Goal: Task Accomplishment & Management: Complete application form

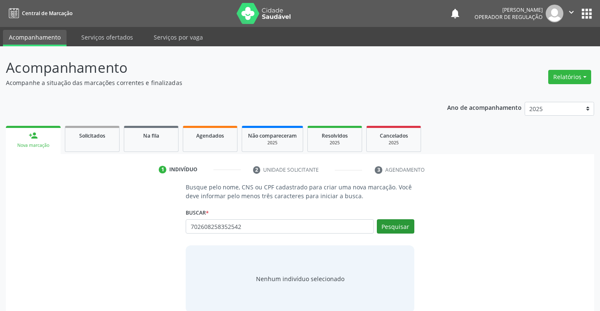
type input "702608258352542"
click at [399, 222] on button "Pesquisar" at bounding box center [396, 227] width 38 height 14
type input "702608258352542"
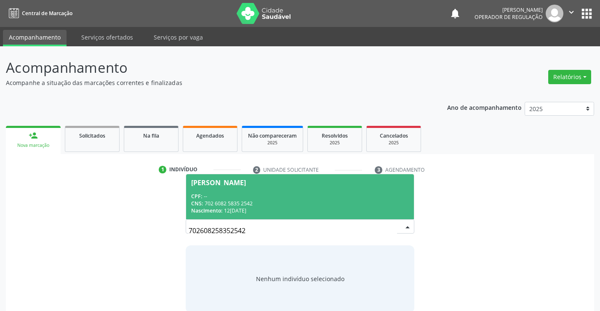
click at [250, 202] on div "CNS: 702 6082 5835 2542" at bounding box center [299, 203] width 217 height 7
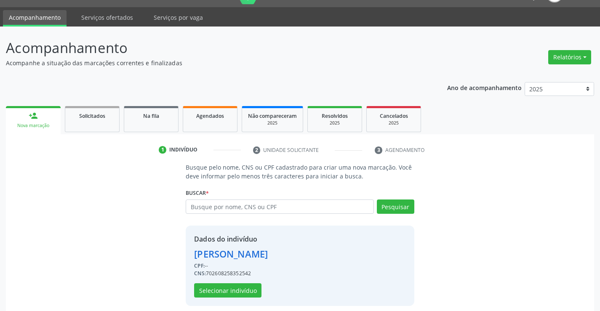
scroll to position [27, 0]
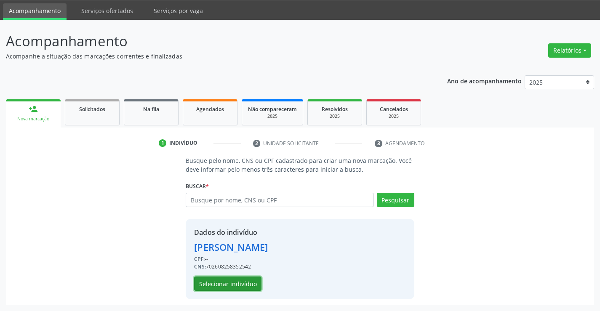
click at [242, 282] on button "Selecionar indivíduo" at bounding box center [227, 284] width 67 height 14
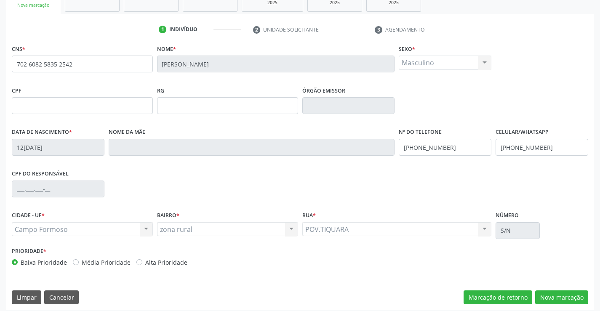
scroll to position [145, 0]
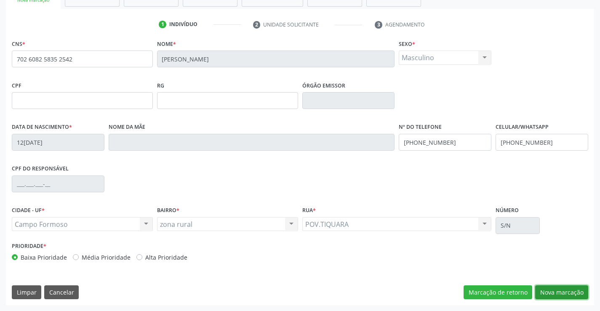
click at [551, 292] on button "Nova marcação" at bounding box center [562, 293] width 53 height 14
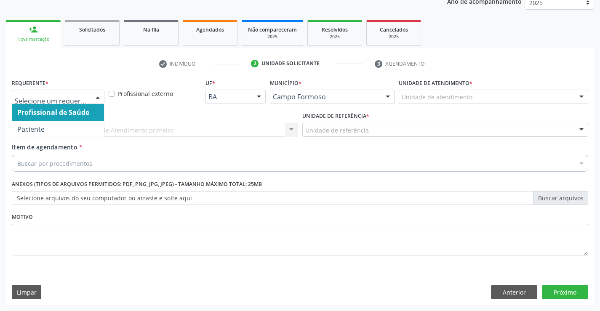
click at [96, 94] on div at bounding box center [97, 97] width 13 height 14
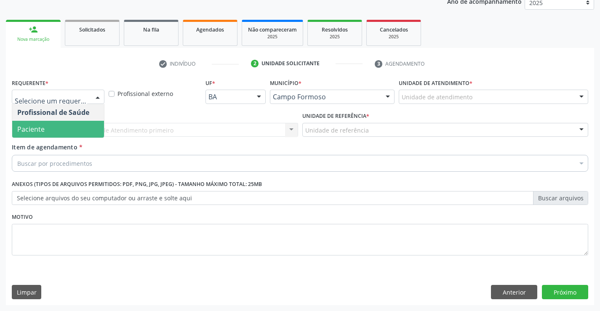
click at [65, 131] on span "Paciente" at bounding box center [58, 129] width 92 height 17
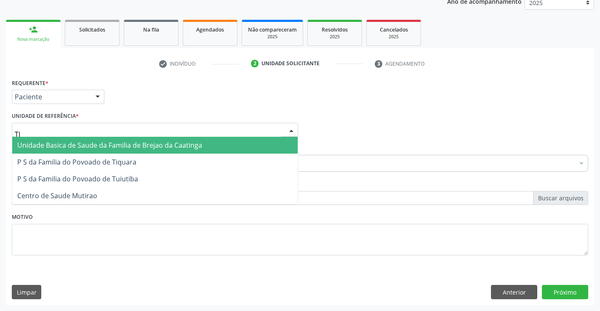
type input "TIQ"
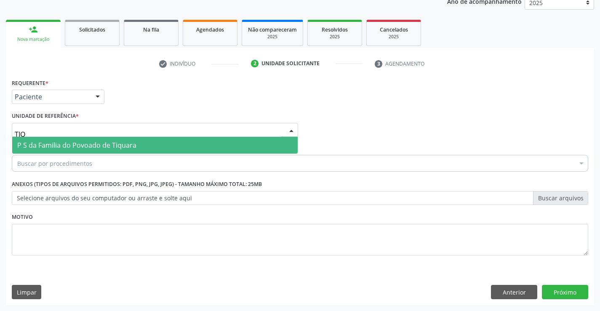
click at [53, 148] on span "P S da Familia do Povoado de Tiquara" at bounding box center [76, 145] width 119 height 9
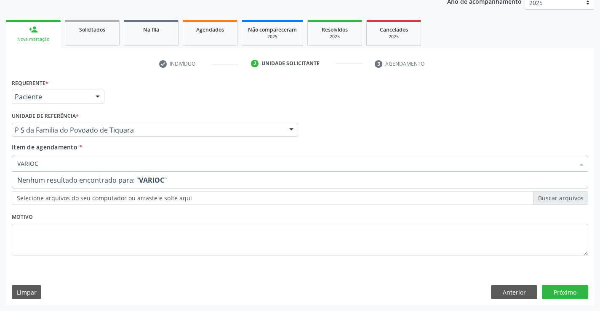
click at [31, 164] on input "VARIOC" at bounding box center [295, 163] width 557 height 17
type input "VARICOC"
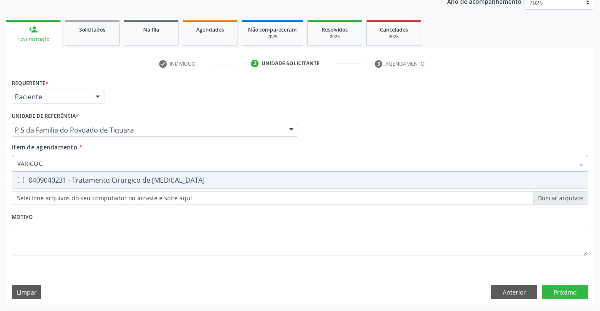
click at [38, 177] on div "0409040231 - Tratamento Cirurgico de [MEDICAL_DATA]" at bounding box center [300, 180] width 566 height 7
checkbox Varicocele "true"
click at [564, 292] on div "Requerente * Paciente Profissional de Saúde Paciente Nenhum resultado encontrad…" at bounding box center [300, 191] width 589 height 229
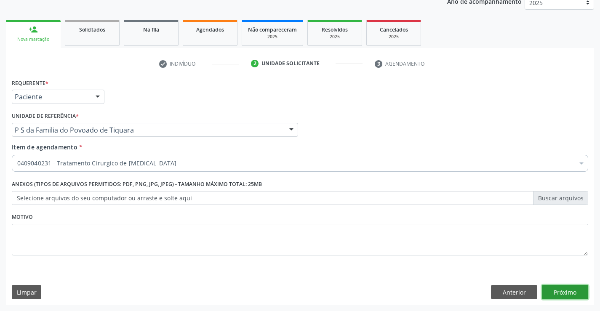
click at [560, 289] on button "Próximo" at bounding box center [565, 292] width 46 height 14
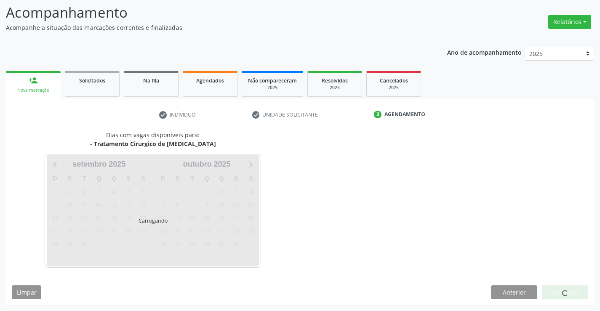
scroll to position [55, 0]
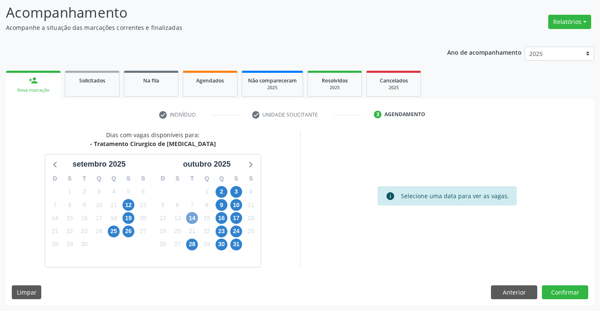
click at [190, 219] on span "14" at bounding box center [192, 218] width 12 height 12
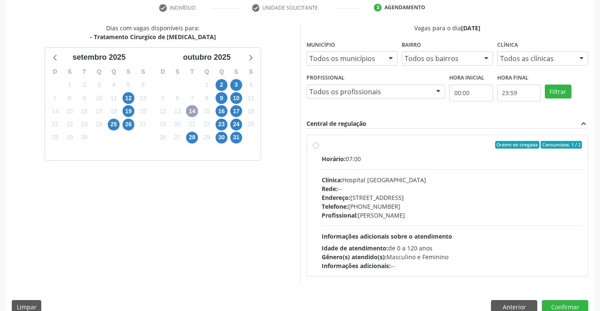
scroll to position [163, 0]
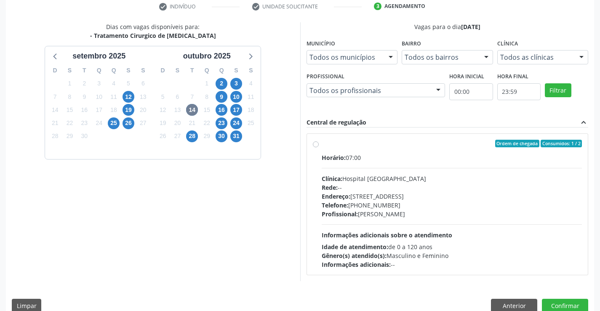
click at [322, 144] on label "Ordem de chegada Consumidos: 1 / 2 Horário: 07:00 Clínica: Hospital [GEOGRAPHIC…" at bounding box center [452, 204] width 261 height 129
click at [315, 144] on input "Ordem de chegada Consumidos: 1 / 2 Horário: 07:00 Clínica: Hospital [GEOGRAPHIC…" at bounding box center [316, 144] width 6 height 8
radio input "true"
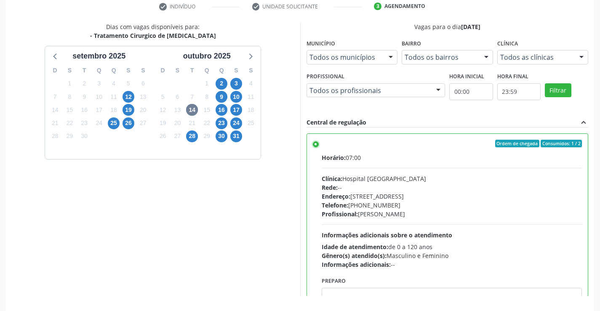
scroll to position [192, 0]
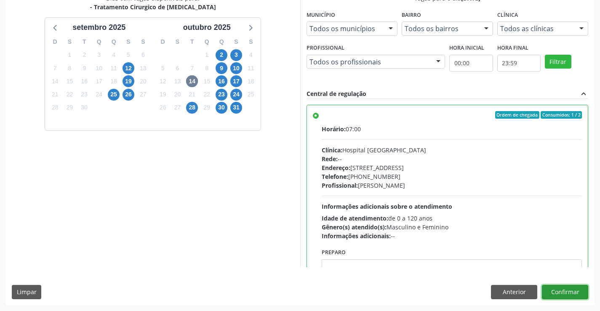
click at [561, 291] on button "Confirmar" at bounding box center [565, 292] width 46 height 14
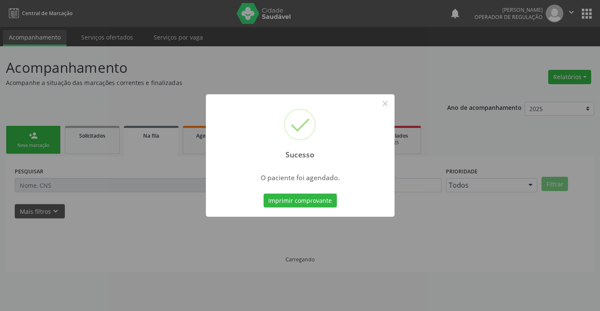
scroll to position [0, 0]
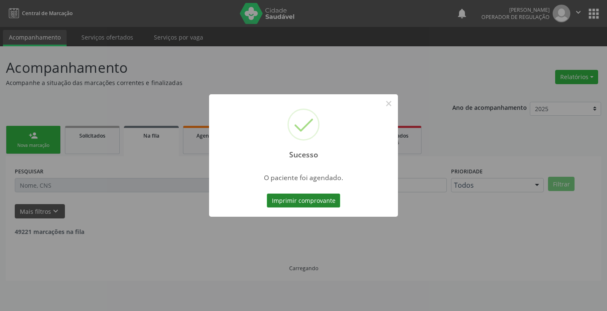
click at [303, 204] on button "Imprimir comprovante" at bounding box center [303, 201] width 73 height 14
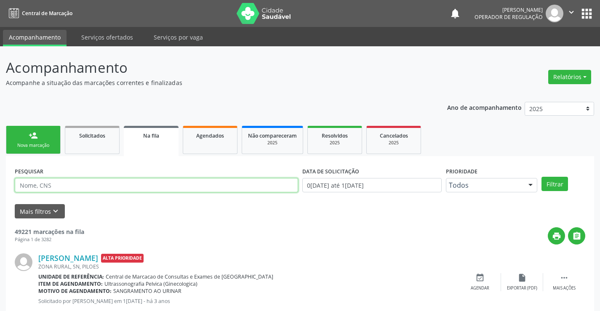
click at [60, 187] on input "text" at bounding box center [157, 185] width 284 height 14
type input "704709774621035"
click at [36, 143] on div "Nova marcação" at bounding box center [33, 145] width 42 height 6
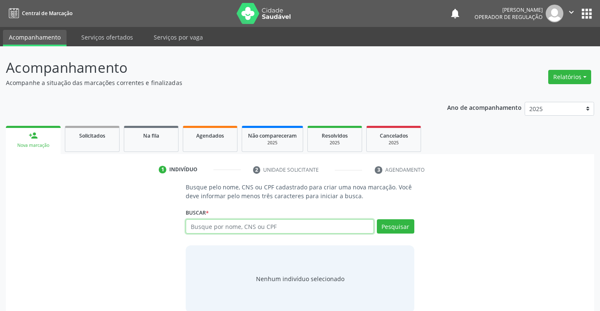
click at [245, 230] on input "text" at bounding box center [280, 227] width 188 height 14
type input "704709774621035"
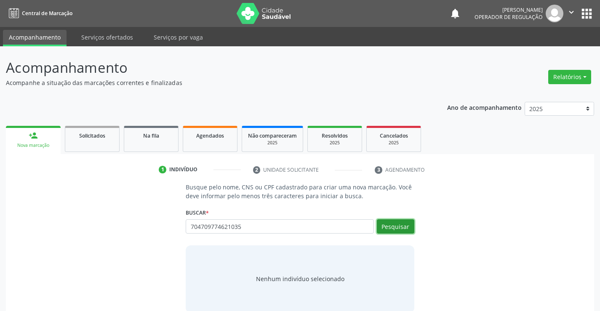
click at [403, 229] on button "Pesquisar" at bounding box center [396, 227] width 38 height 14
type input "704709774621035"
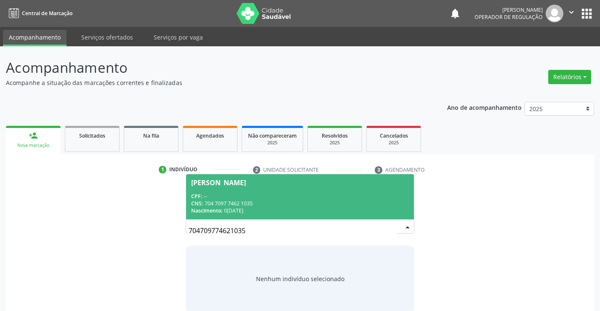
click at [223, 200] on div "CNS: 704 7097 7462 1035" at bounding box center [299, 203] width 217 height 7
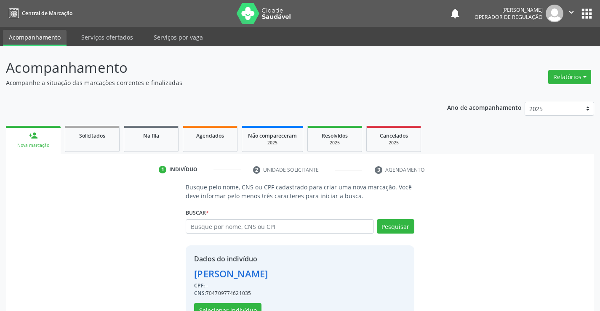
scroll to position [27, 0]
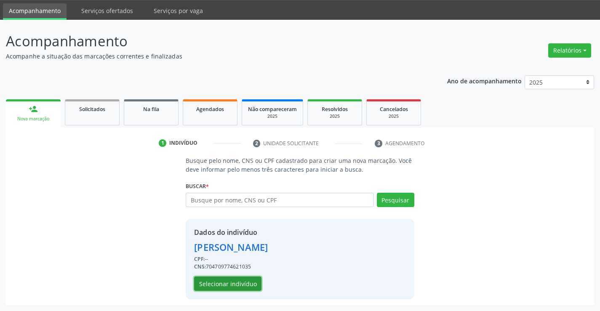
click at [219, 286] on button "Selecionar indivíduo" at bounding box center [227, 284] width 67 height 14
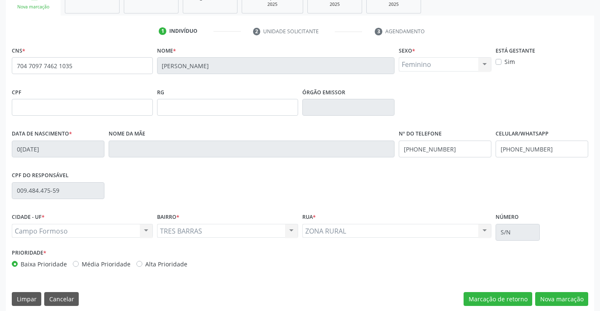
scroll to position [145, 0]
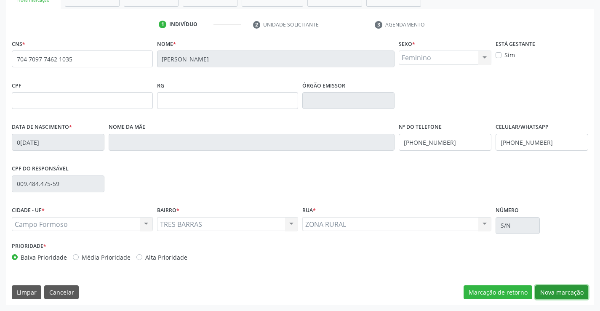
click at [550, 292] on button "Nova marcação" at bounding box center [562, 293] width 53 height 14
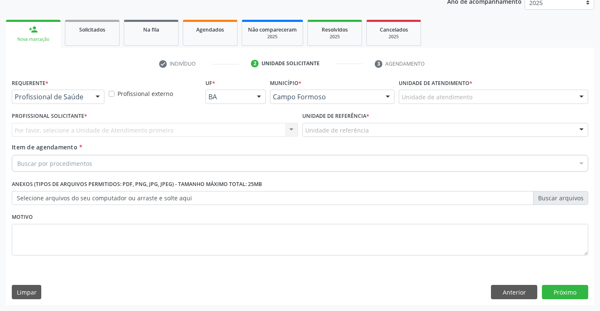
scroll to position [106, 0]
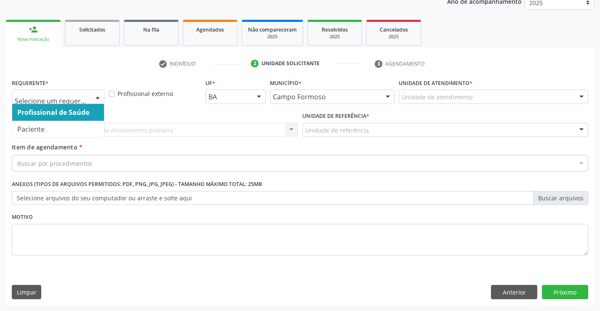
click at [97, 95] on div at bounding box center [97, 97] width 13 height 14
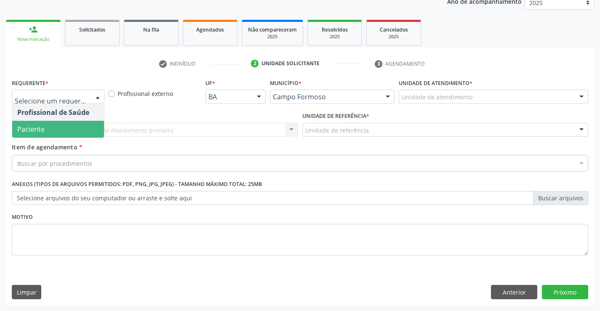
click at [50, 131] on span "Paciente" at bounding box center [58, 129] width 92 height 17
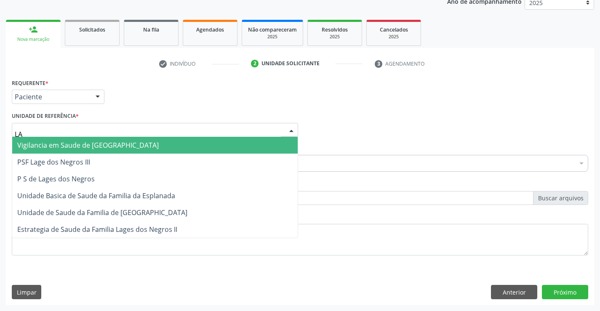
type input "LAG"
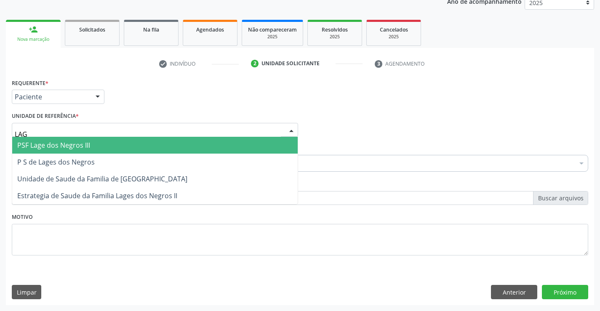
click at [37, 144] on span "PSF Lage dos Negros III" at bounding box center [53, 145] width 73 height 9
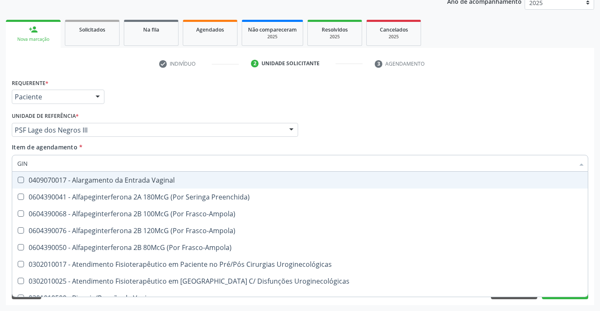
type input "GINE"
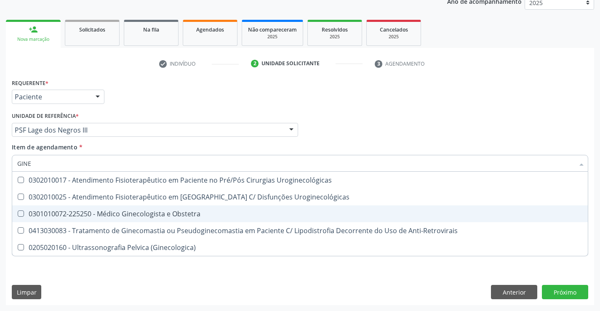
click at [126, 215] on div "0301010072-225250 - Médico Ginecologista e Obstetra" at bounding box center [300, 214] width 566 height 7
checkbox Obstetra "true"
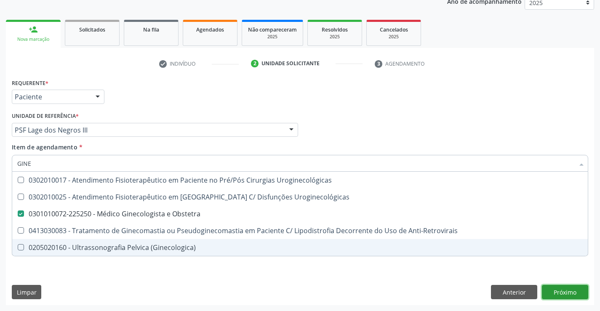
click at [563, 293] on div "Requerente * Paciente Profissional de Saúde Paciente Nenhum resultado encontrad…" at bounding box center [300, 191] width 589 height 229
checkbox Uroginecológicas "true"
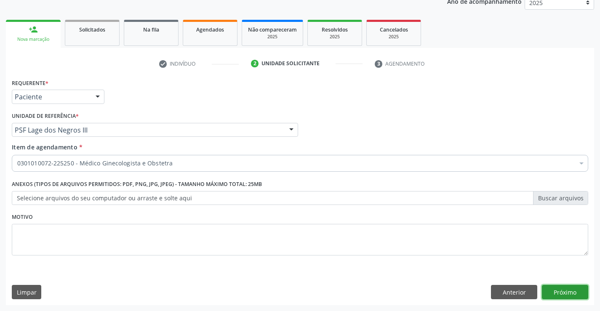
click at [561, 295] on button "Próximo" at bounding box center [565, 292] width 46 height 14
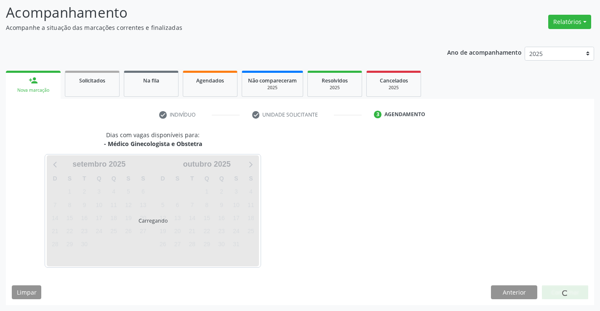
scroll to position [55, 0]
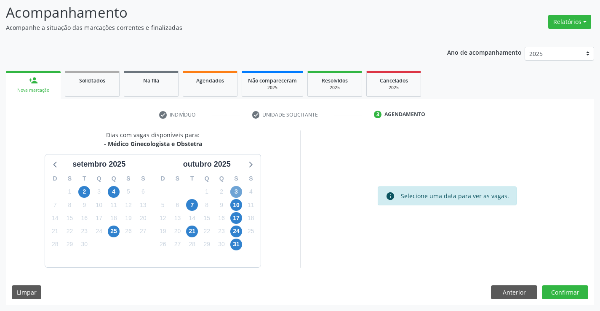
click at [236, 192] on span "3" at bounding box center [236, 192] width 12 height 12
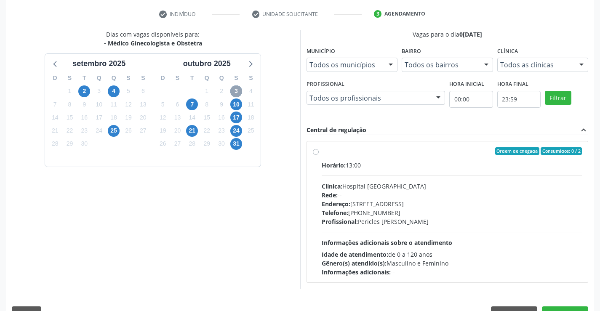
scroll to position [157, 0]
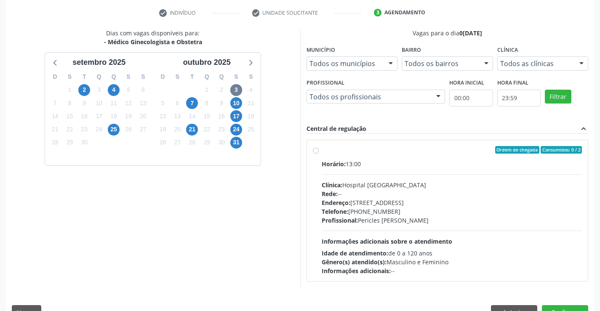
click at [322, 151] on label "Ordem de chegada Consumidos: 0 / 2 Horário: 13:00 Clínica: Hospital [GEOGRAPHIC…" at bounding box center [452, 210] width 261 height 129
click at [317, 151] on input "Ordem de chegada Consumidos: 0 / 2 Horário: 13:00 Clínica: Hospital [GEOGRAPHIC…" at bounding box center [316, 150] width 6 height 8
radio input "true"
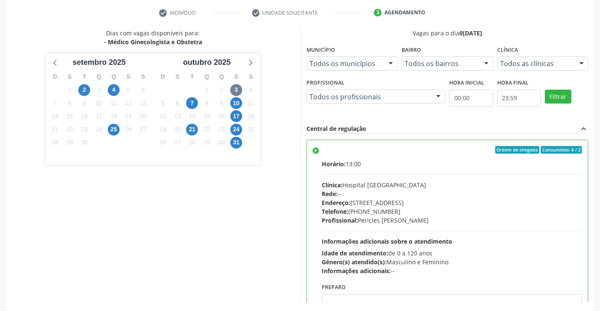
scroll to position [192, 0]
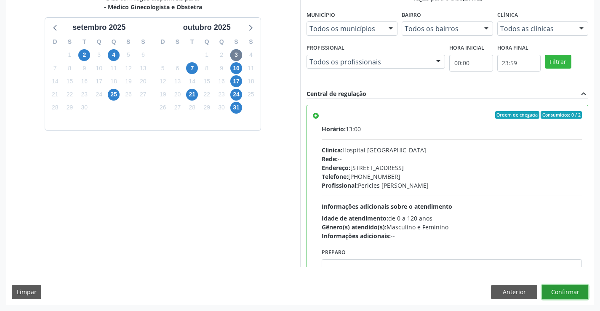
click at [571, 293] on button "Confirmar" at bounding box center [565, 292] width 46 height 14
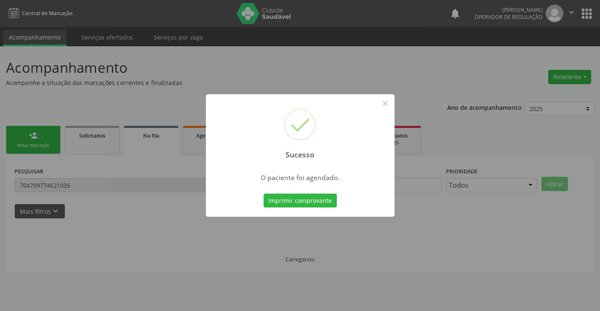
scroll to position [0, 0]
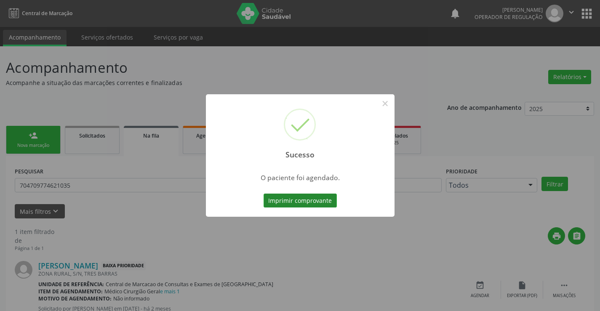
click at [299, 198] on button "Imprimir comprovante" at bounding box center [300, 201] width 73 height 14
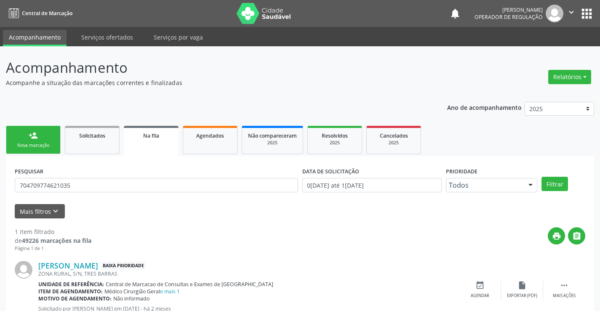
click at [35, 140] on div "person_add" at bounding box center [33, 135] width 9 height 9
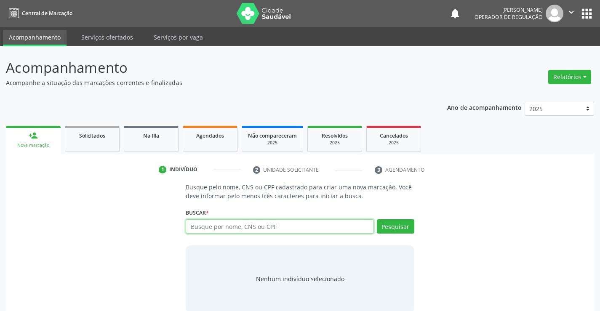
click at [209, 229] on input "text" at bounding box center [280, 227] width 188 height 14
type input "700402485437646"
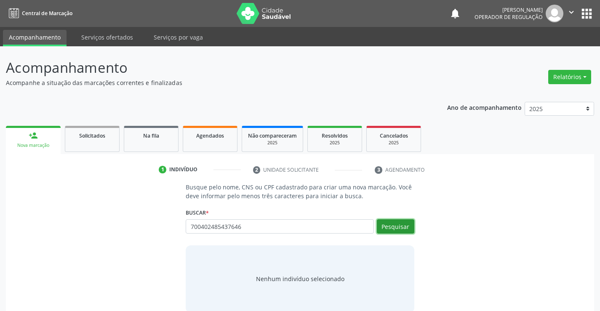
click at [393, 229] on button "Pesquisar" at bounding box center [396, 227] width 38 height 14
type input "700402485437646"
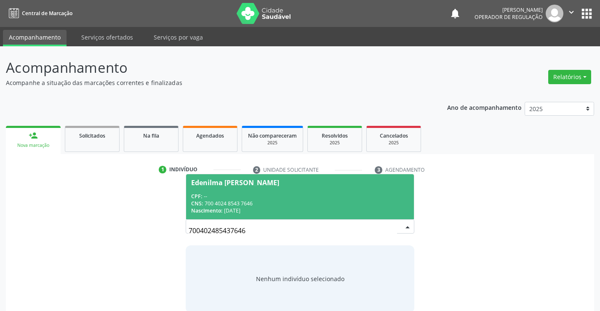
click at [252, 185] on div "Edenilma [PERSON_NAME]" at bounding box center [235, 183] width 88 height 7
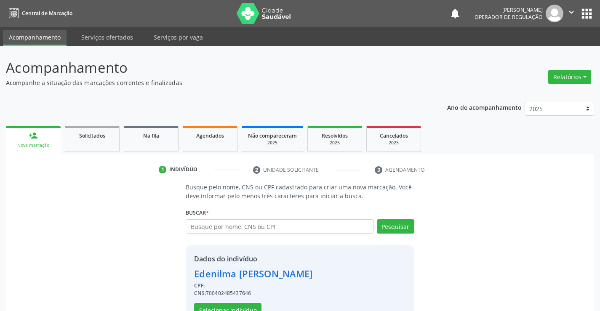
scroll to position [27, 0]
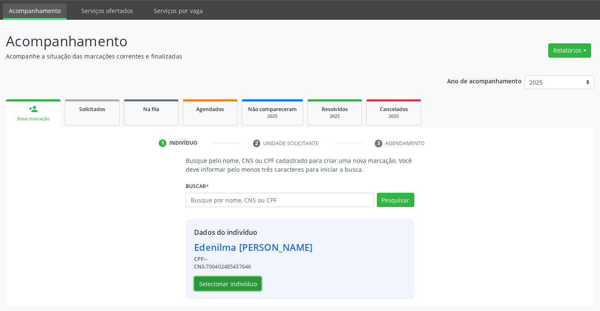
click at [230, 281] on button "Selecionar indivíduo" at bounding box center [227, 284] width 67 height 14
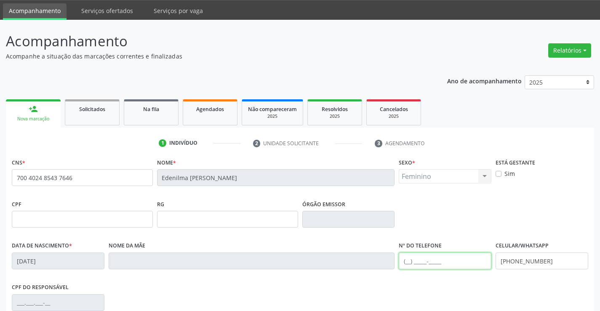
click at [408, 262] on input "text" at bounding box center [445, 261] width 93 height 17
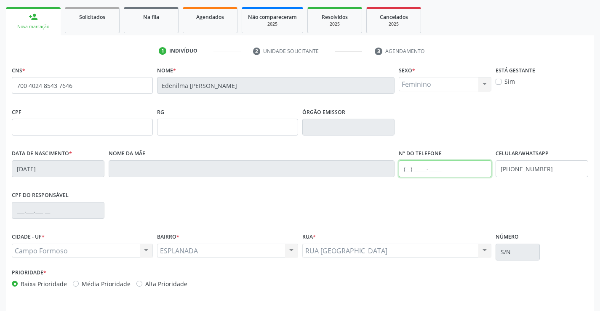
scroll to position [145, 0]
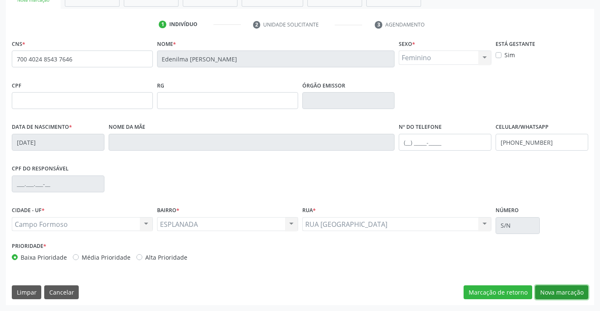
click at [552, 294] on button "Nova marcação" at bounding box center [562, 293] width 53 height 14
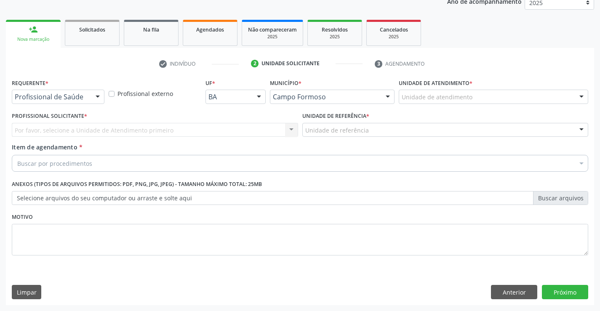
click at [98, 95] on div at bounding box center [97, 97] width 13 height 14
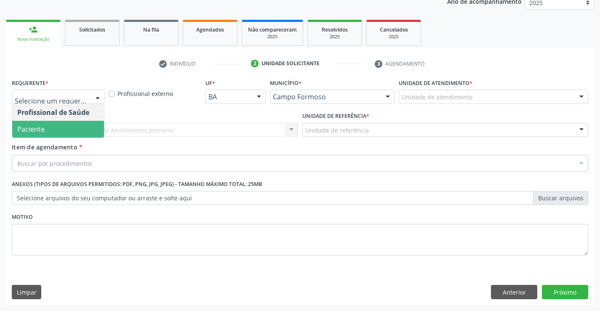
click at [56, 130] on span "Paciente" at bounding box center [58, 129] width 92 height 17
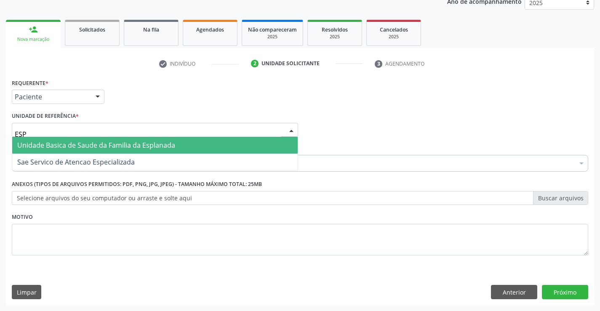
type input "ESPL"
click at [62, 144] on span "Unidade Basica de Saude da Familia da Esplanada" at bounding box center [96, 145] width 158 height 9
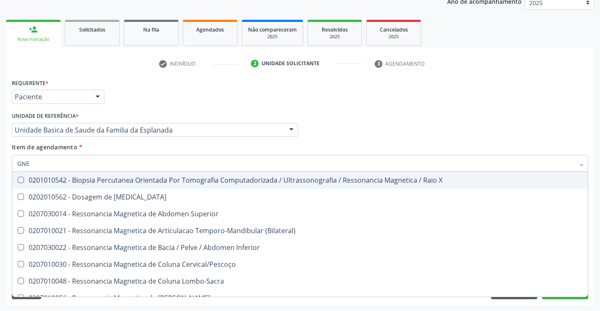
click at [21, 163] on input "GNE" at bounding box center [295, 163] width 557 height 17
type input "GINE"
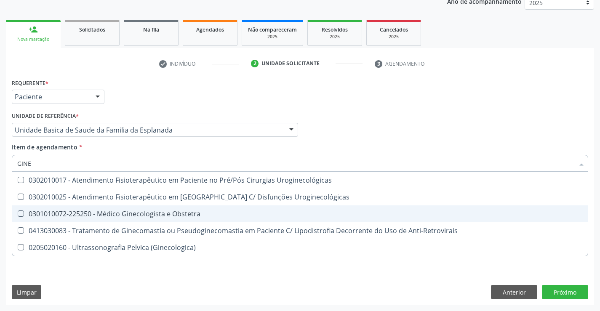
click at [124, 217] on div "0301010072-225250 - Médico Ginecologista e Obstetra" at bounding box center [300, 214] width 566 height 7
checkbox Obstetra "true"
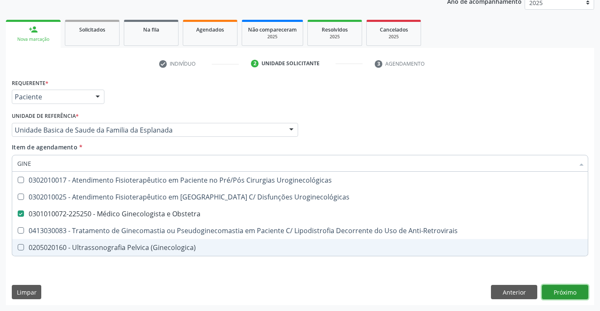
click at [566, 292] on div "Requerente * Paciente Profissional de Saúde Paciente Nenhum resultado encontrad…" at bounding box center [300, 191] width 589 height 229
checkbox Uroginecológicas "true"
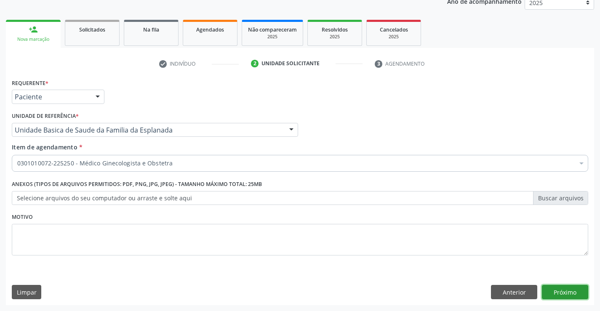
click at [558, 292] on button "Próximo" at bounding box center [565, 292] width 46 height 14
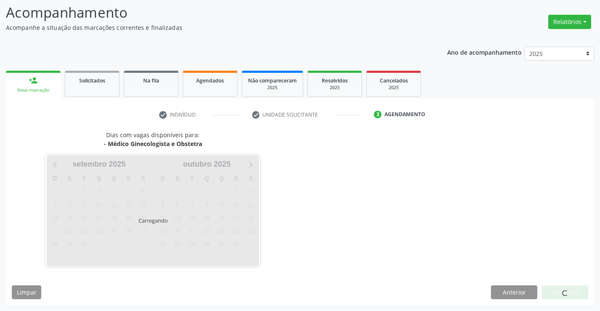
scroll to position [55, 0]
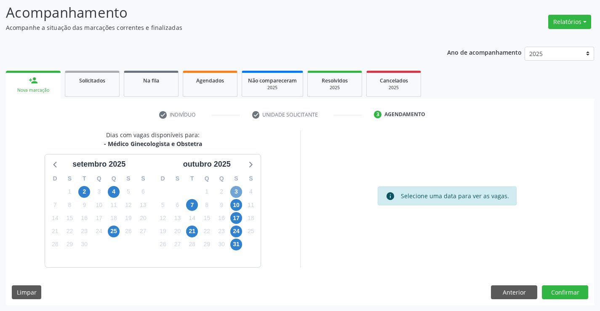
click at [235, 193] on span "3" at bounding box center [236, 192] width 12 height 12
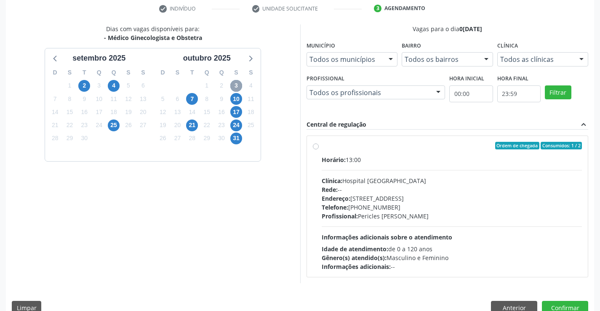
scroll to position [177, 0]
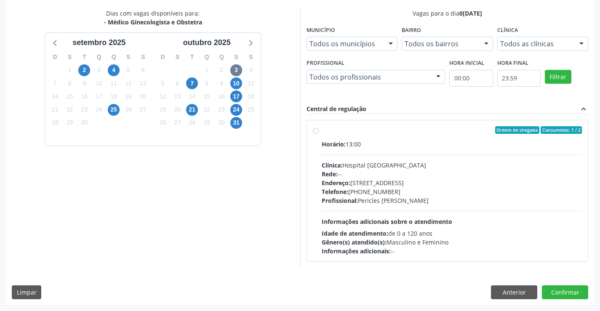
click at [322, 130] on label "Ordem de chegada Consumidos: 1 / 2 Horário: 13:00 Clínica: Hospital [GEOGRAPHIC…" at bounding box center [452, 190] width 261 height 129
click at [314, 130] on input "Ordem de chegada Consumidos: 1 / 2 Horário: 13:00 Clínica: Hospital [GEOGRAPHIC…" at bounding box center [316, 130] width 6 height 8
radio input "true"
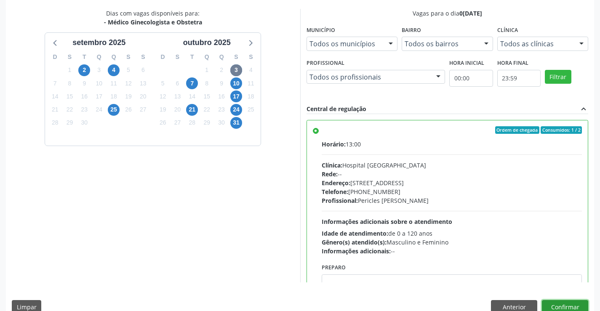
click at [565, 305] on button "Confirmar" at bounding box center [565, 307] width 46 height 14
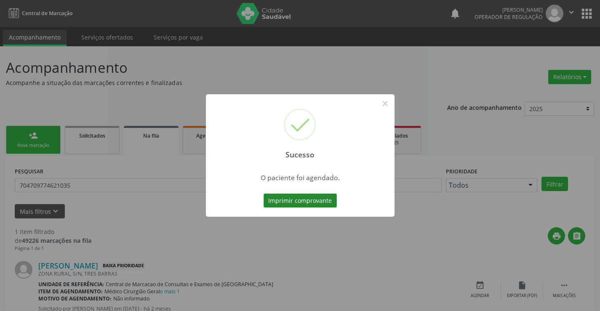
click at [306, 200] on button "Imprimir comprovante" at bounding box center [300, 201] width 73 height 14
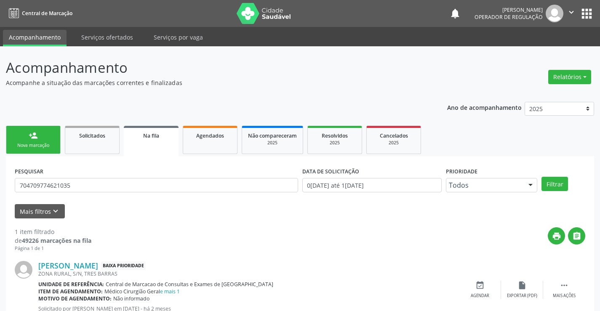
click at [39, 136] on link "person_add Nova marcação" at bounding box center [33, 140] width 55 height 28
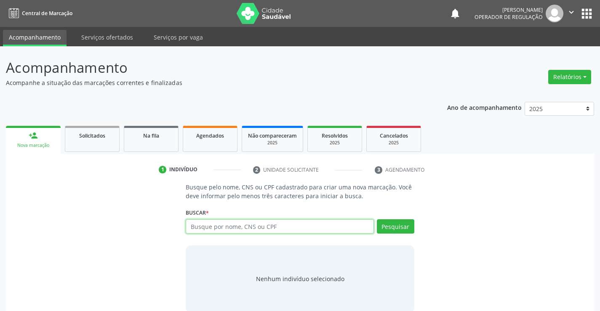
click at [241, 225] on input "text" at bounding box center [280, 227] width 188 height 14
type input "706008823815340"
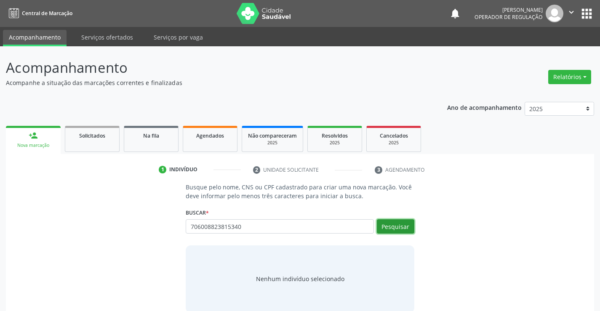
click at [394, 223] on button "Pesquisar" at bounding box center [396, 227] width 38 height 14
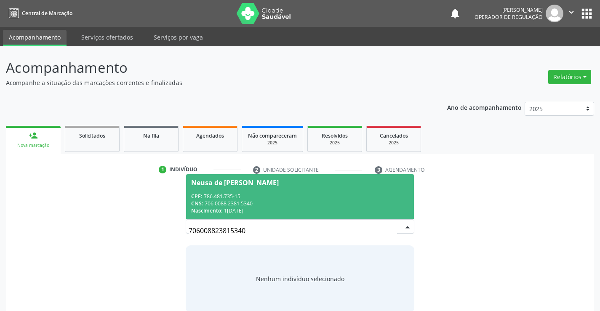
click at [218, 198] on div "CPF: 786.481.735-15" at bounding box center [299, 196] width 217 height 7
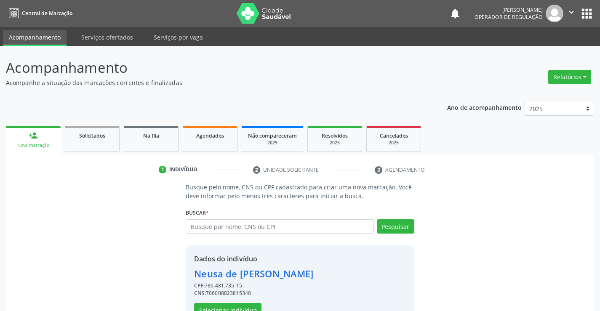
scroll to position [27, 0]
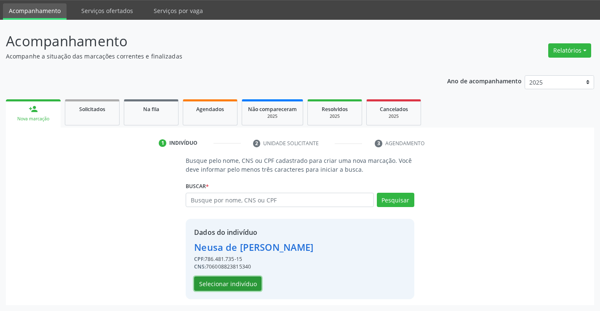
click at [241, 284] on button "Selecionar indivíduo" at bounding box center [227, 284] width 67 height 14
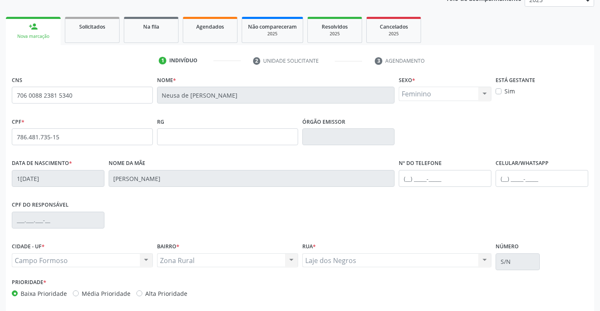
scroll to position [110, 0]
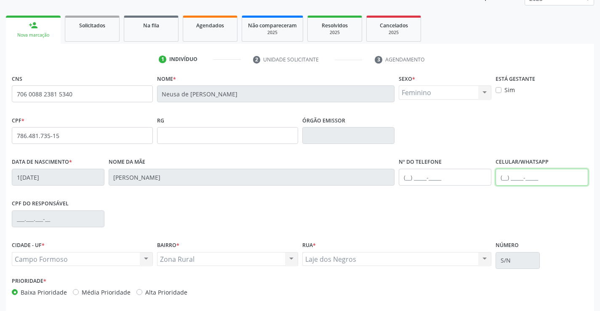
click at [504, 177] on input "text" at bounding box center [542, 177] width 93 height 17
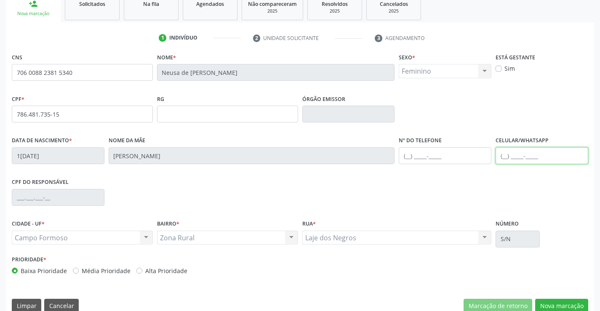
scroll to position [145, 0]
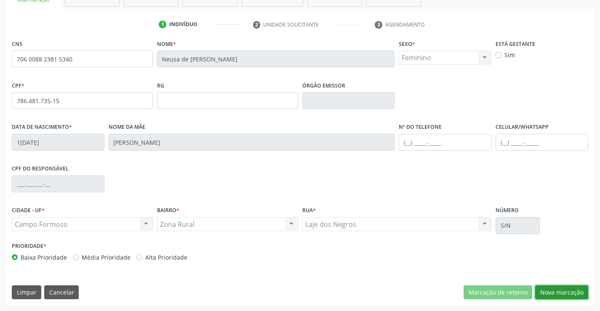
click at [565, 291] on button "Nova marcação" at bounding box center [562, 293] width 53 height 14
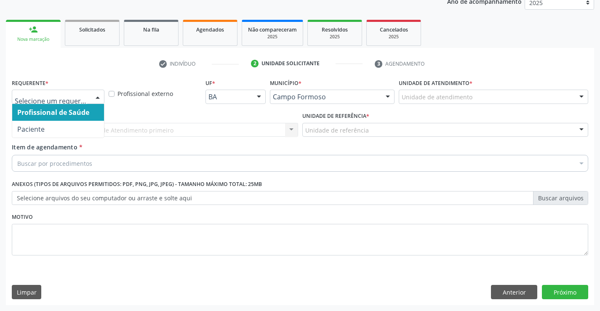
click at [96, 96] on div at bounding box center [97, 97] width 13 height 14
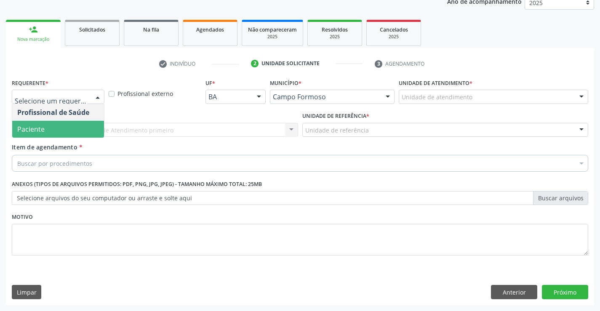
click at [61, 133] on span "Paciente" at bounding box center [58, 129] width 92 height 17
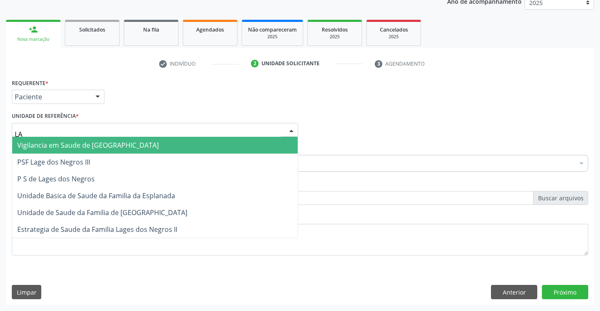
type input "LAG"
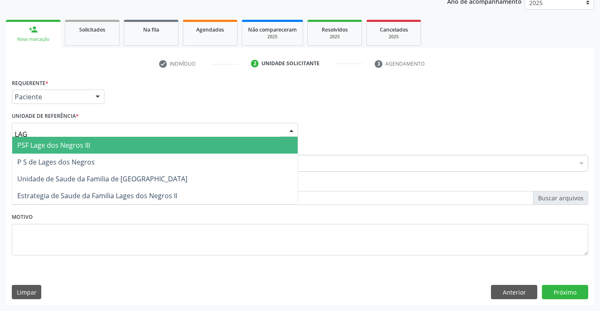
click at [71, 144] on span "PSF Lage dos Negros III" at bounding box center [53, 145] width 73 height 9
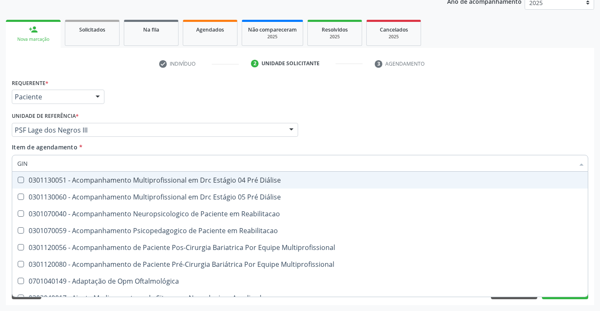
type input "GINE"
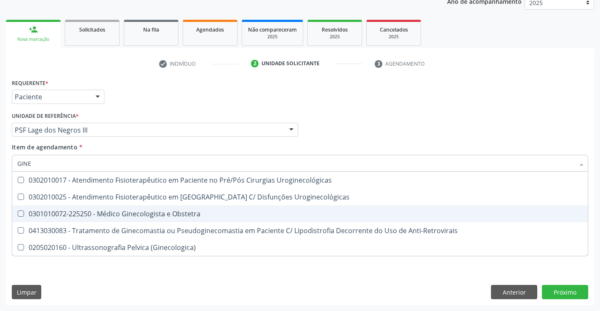
click at [145, 212] on div "0301010072-225250 - Médico Ginecologista e Obstetra" at bounding box center [300, 214] width 566 height 7
checkbox Obstetra "true"
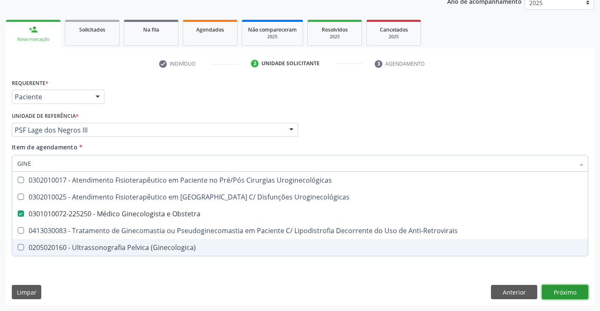
click at [571, 293] on div "Requerente * Paciente Profissional de Saúde Paciente Nenhum resultado encontrad…" at bounding box center [300, 191] width 589 height 229
checkbox Uroginecológicas "true"
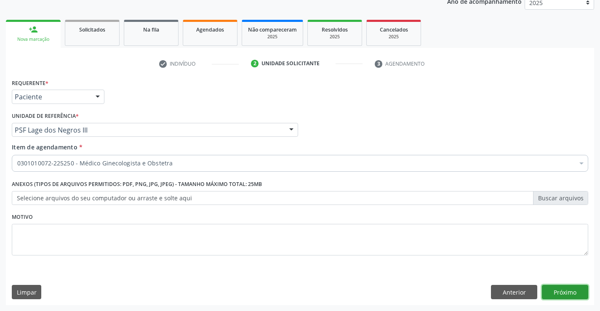
click at [568, 295] on button "Próximo" at bounding box center [565, 292] width 46 height 14
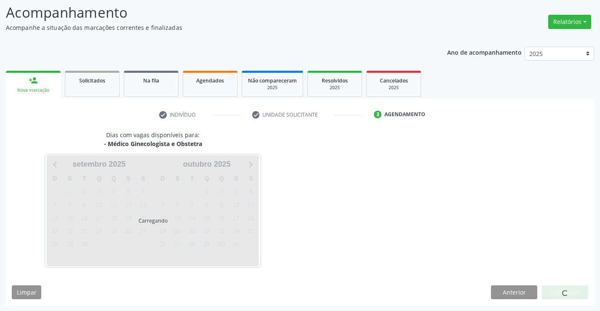
scroll to position [55, 0]
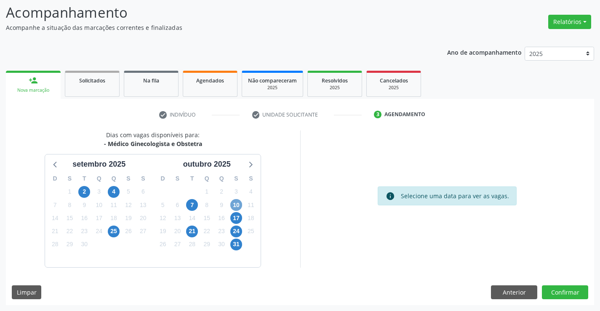
click at [238, 205] on span "10" at bounding box center [236, 205] width 12 height 12
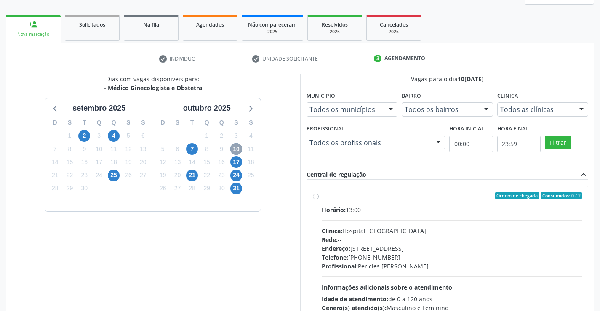
scroll to position [177, 0]
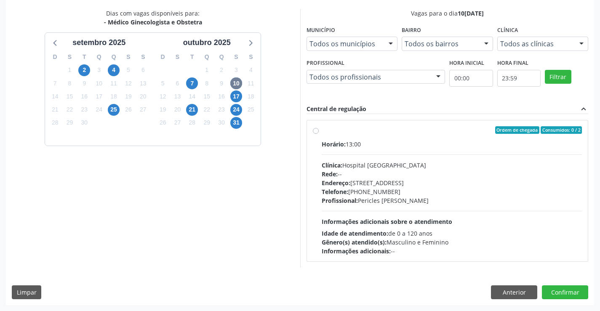
click at [322, 129] on label "Ordem de chegada Consumidos: 0 / 2 Horário: 13:00 Clínica: Hospital [GEOGRAPHIC…" at bounding box center [452, 190] width 261 height 129
click at [316, 129] on input "Ordem de chegada Consumidos: 0 / 2 Horário: 13:00 Clínica: Hospital [GEOGRAPHIC…" at bounding box center [316, 130] width 6 height 8
radio input "true"
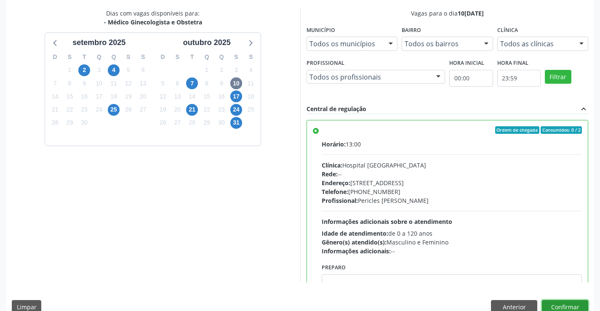
click at [560, 303] on button "Confirmar" at bounding box center [565, 307] width 46 height 14
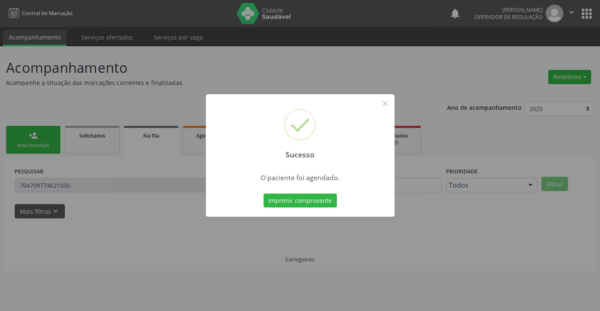
scroll to position [0, 0]
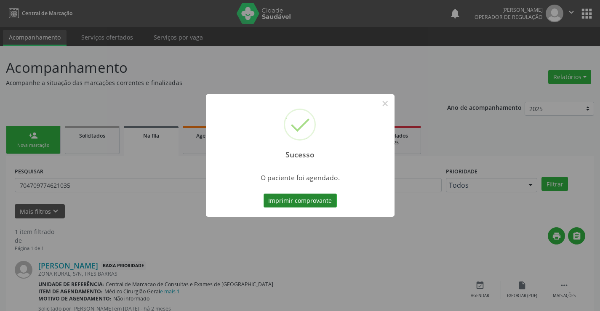
click at [292, 201] on button "Imprimir comprovante" at bounding box center [300, 201] width 73 height 14
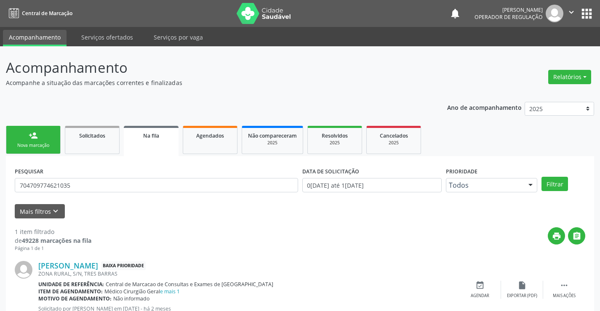
click at [30, 145] on div "Nova marcação" at bounding box center [33, 145] width 42 height 6
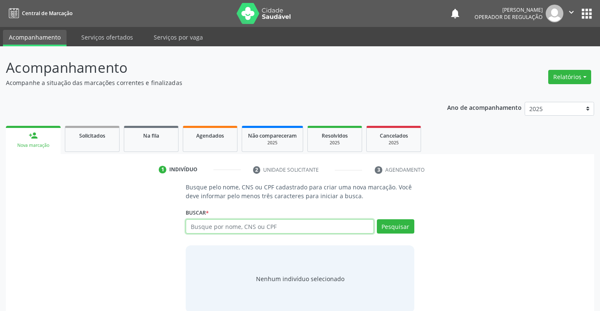
click at [214, 228] on input "text" at bounding box center [280, 227] width 188 height 14
type input "704603121385927"
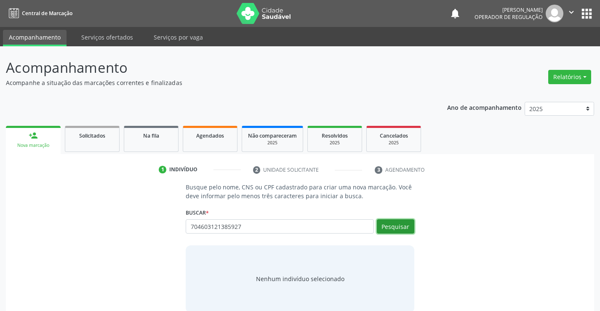
click at [397, 228] on button "Pesquisar" at bounding box center [396, 227] width 38 height 14
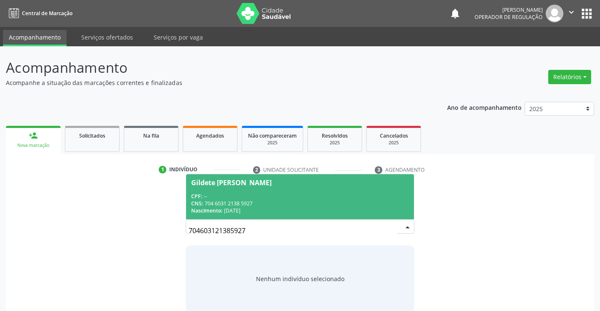
click at [212, 198] on div "CPF: --" at bounding box center [299, 196] width 217 height 7
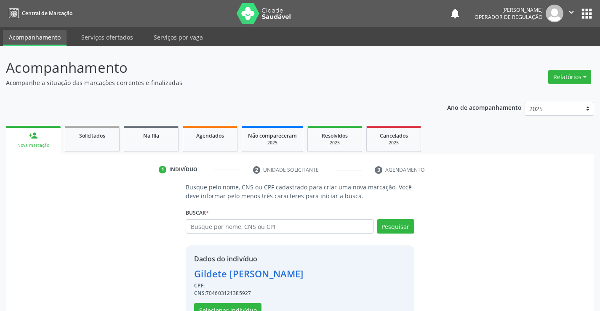
scroll to position [27, 0]
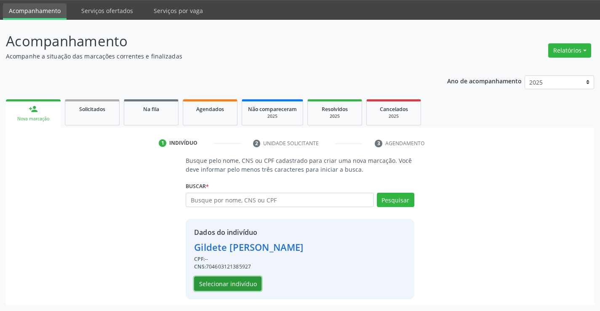
click at [233, 281] on button "Selecionar indivíduo" at bounding box center [227, 284] width 67 height 14
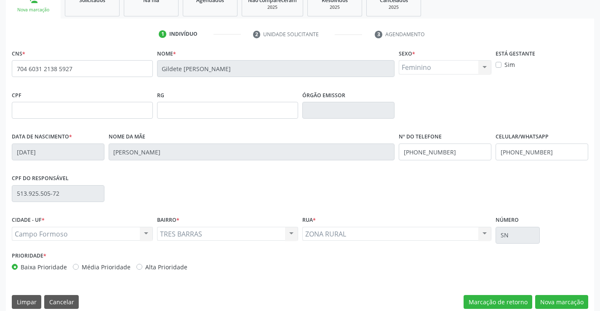
scroll to position [145, 0]
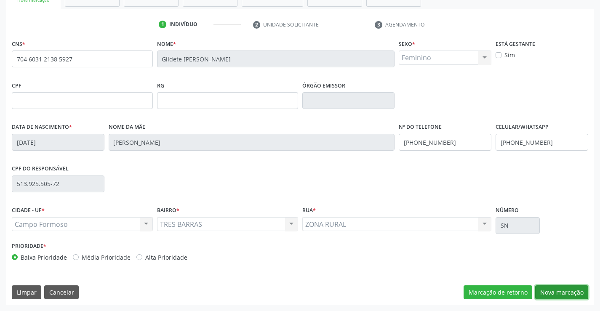
click at [552, 291] on button "Nova marcação" at bounding box center [562, 293] width 53 height 14
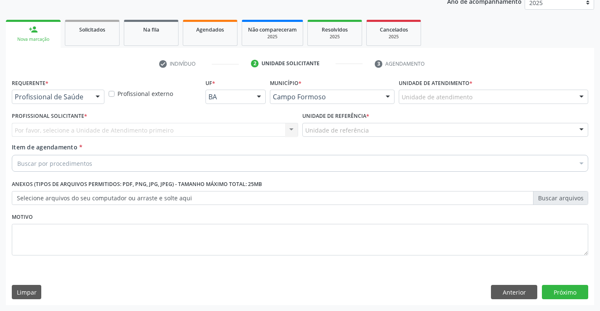
scroll to position [106, 0]
click at [99, 94] on div at bounding box center [97, 97] width 13 height 14
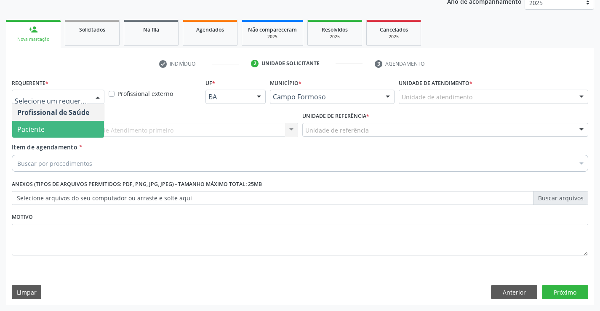
click at [63, 127] on span "Paciente" at bounding box center [58, 129] width 92 height 17
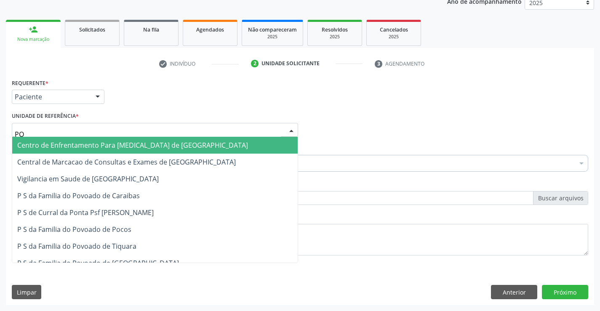
type input "POC"
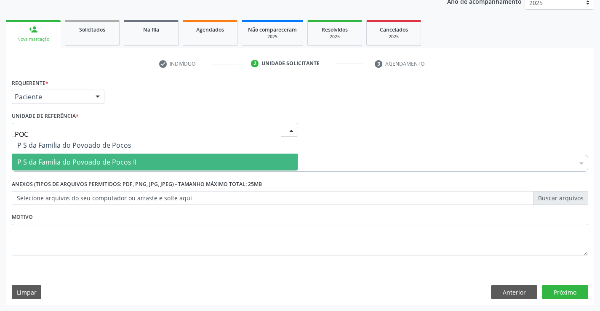
click at [54, 159] on span "P S da Familia do Povoado de Pocos II" at bounding box center [76, 162] width 119 height 9
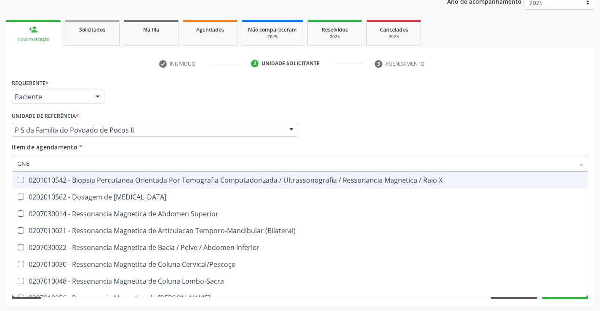
click at [22, 165] on input "GNE" at bounding box center [295, 163] width 557 height 17
type input "GINE"
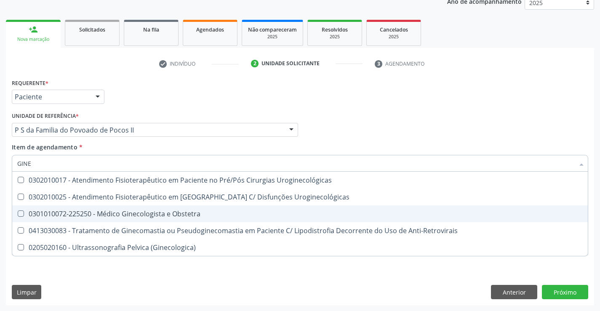
click at [108, 214] on div "0301010072-225250 - Médico Ginecologista e Obstetra" at bounding box center [300, 214] width 566 height 7
checkbox Obstetra "true"
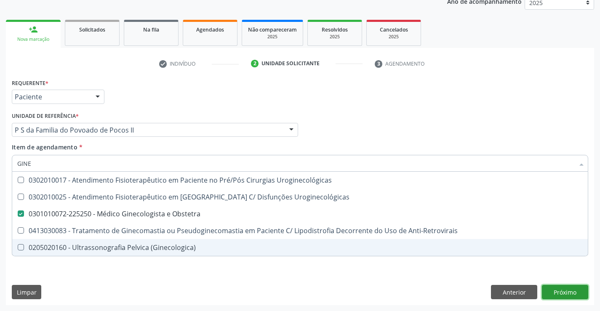
click at [563, 294] on div "Requerente * Paciente Profissional de Saúde Paciente Nenhum resultado encontrad…" at bounding box center [300, 191] width 589 height 229
checkbox Uroginecológicas "true"
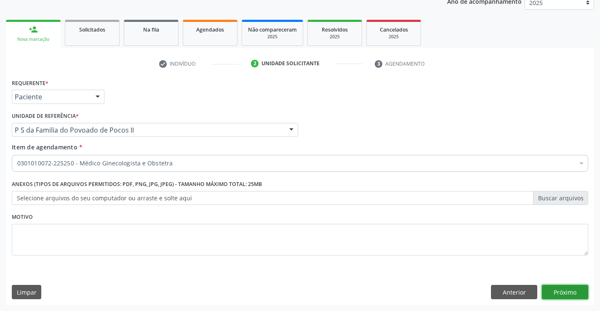
click at [560, 292] on button "Próximo" at bounding box center [565, 292] width 46 height 14
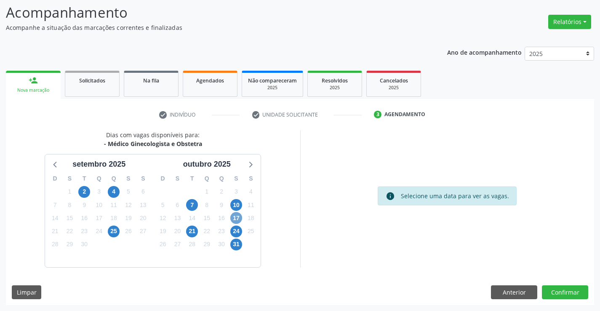
click at [236, 216] on span "17" at bounding box center [236, 218] width 12 height 12
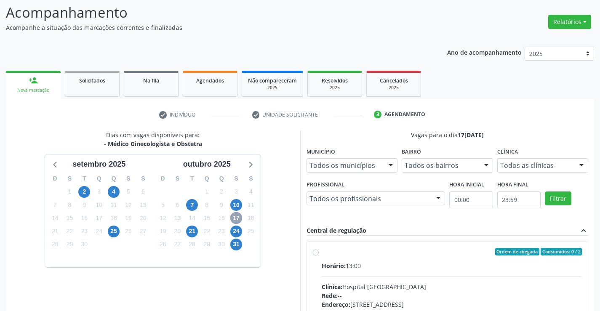
scroll to position [177, 0]
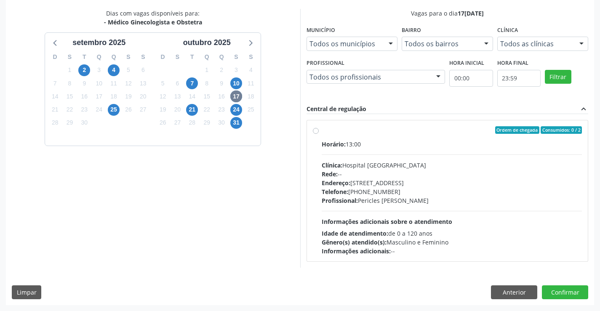
click at [322, 129] on label "Ordem de chegada Consumidos: 0 / 2 Horário: 13:00 Clínica: Hospital [GEOGRAPHIC…" at bounding box center [452, 190] width 261 height 129
click at [316, 129] on input "Ordem de chegada Consumidos: 0 / 2 Horário: 13:00 Clínica: Hospital [GEOGRAPHIC…" at bounding box center [316, 130] width 6 height 8
radio input "true"
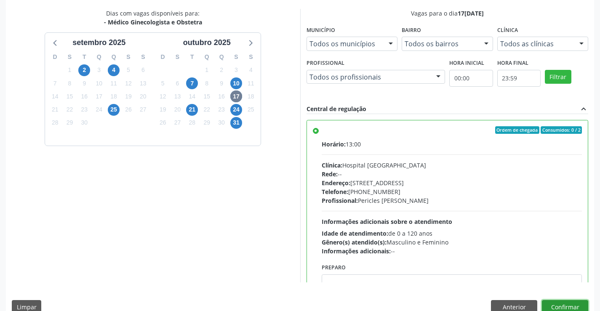
click at [568, 307] on button "Confirmar" at bounding box center [565, 307] width 46 height 14
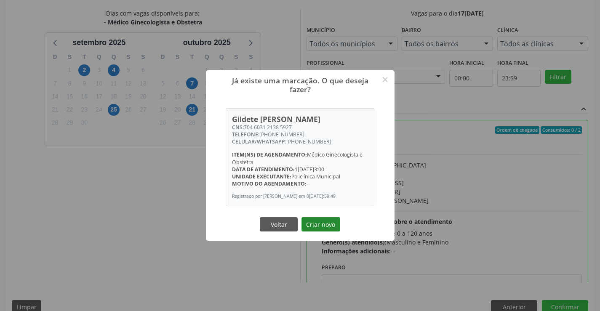
click at [315, 228] on button "Criar novo" at bounding box center [321, 224] width 39 height 14
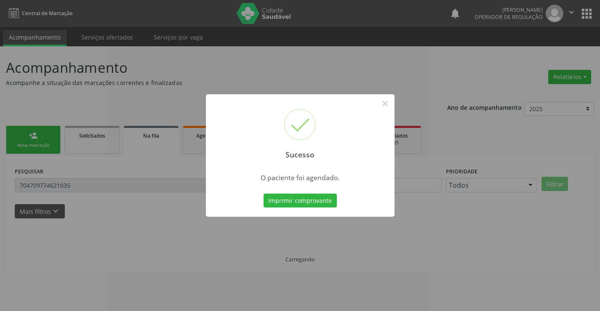
scroll to position [0, 0]
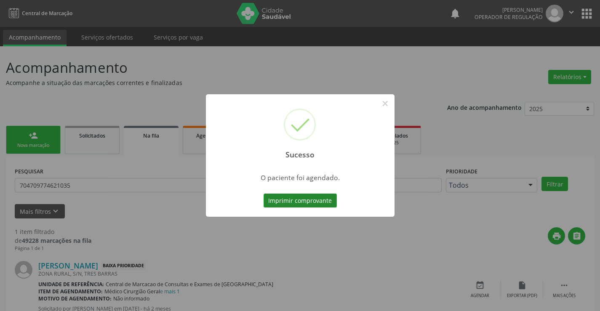
click at [300, 202] on button "Imprimir comprovante" at bounding box center [300, 201] width 73 height 14
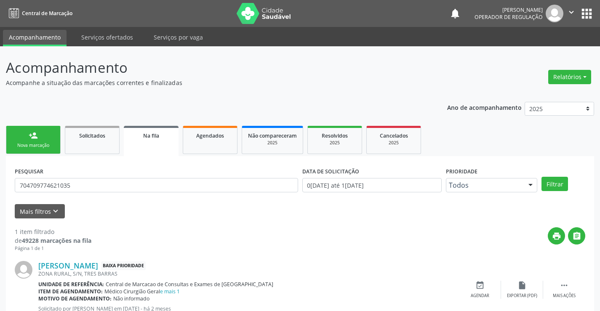
click at [43, 137] on link "person_add Nova marcação" at bounding box center [33, 140] width 55 height 28
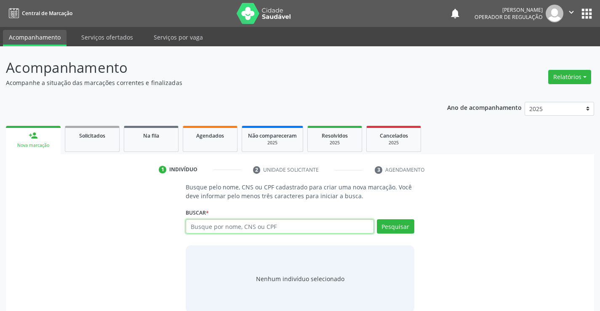
click at [209, 226] on input "text" at bounding box center [280, 227] width 188 height 14
type input "700302921516332"
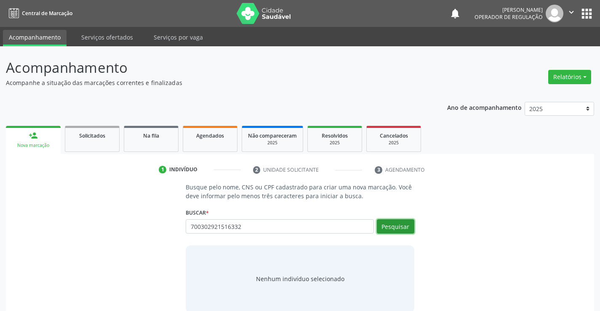
click at [396, 228] on button "Pesquisar" at bounding box center [396, 227] width 38 height 14
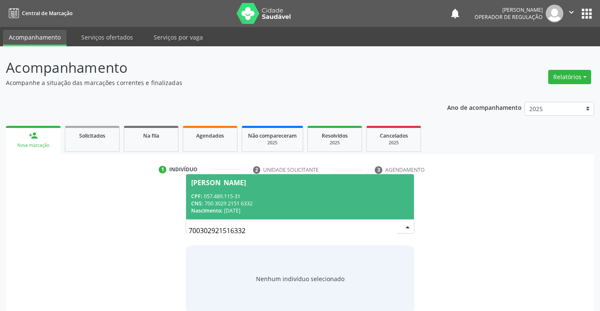
click at [241, 197] on div "CPF: 057.489.115-31" at bounding box center [299, 196] width 217 height 7
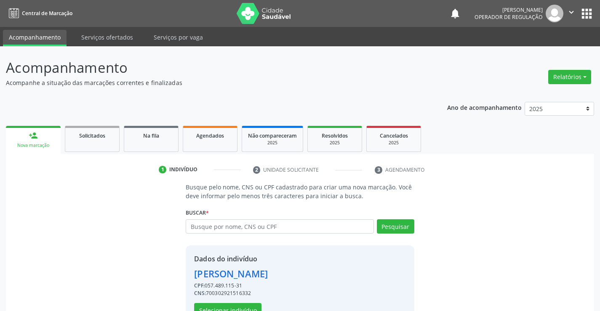
scroll to position [27, 0]
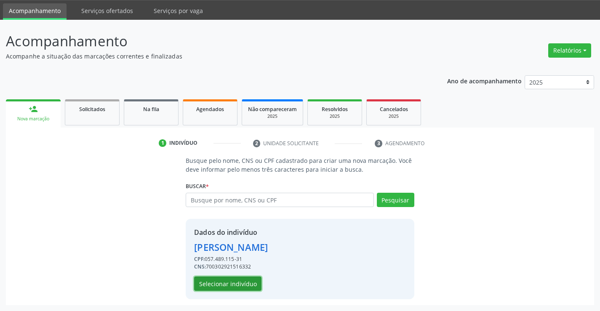
click at [238, 286] on button "Selecionar indivíduo" at bounding box center [227, 284] width 67 height 14
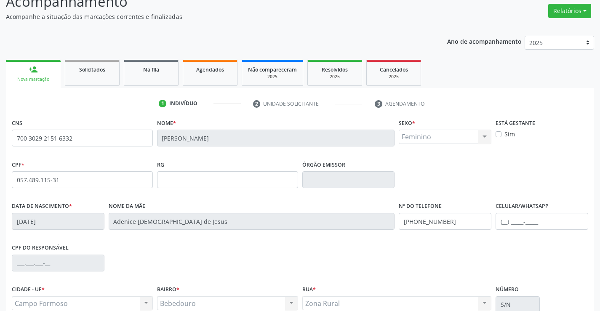
scroll to position [71, 0]
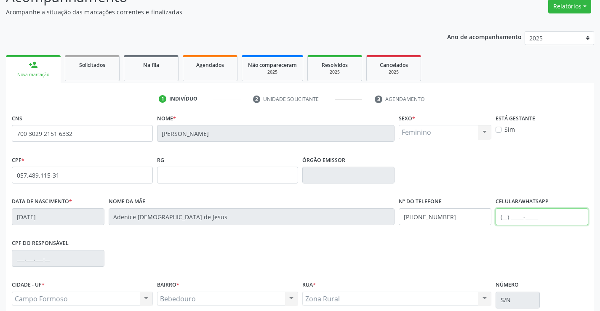
click at [509, 217] on input "text" at bounding box center [542, 217] width 93 height 17
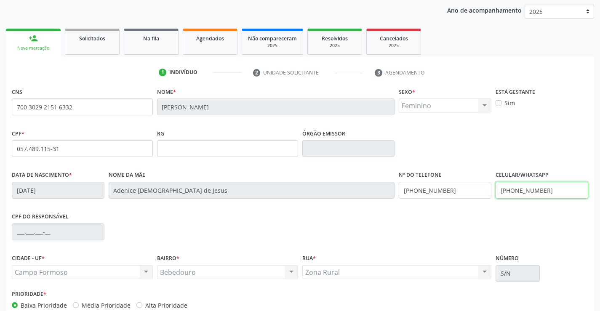
scroll to position [145, 0]
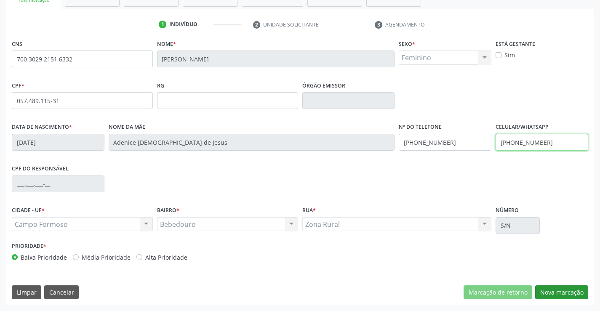
type input "[PHONE_NUMBER]"
click at [560, 293] on button "Nova marcação" at bounding box center [562, 293] width 53 height 14
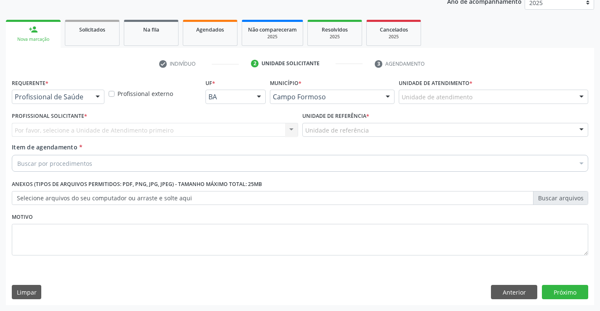
scroll to position [106, 0]
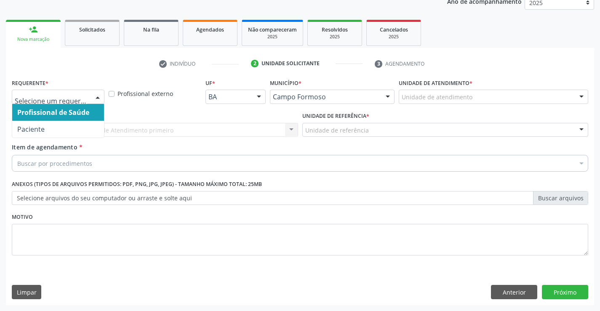
click at [99, 95] on div at bounding box center [97, 97] width 13 height 14
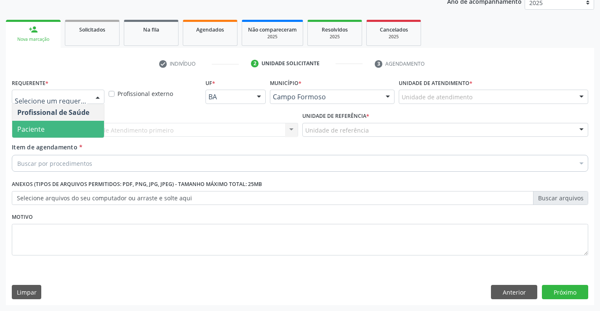
click at [39, 129] on span "Paciente" at bounding box center [30, 129] width 27 height 9
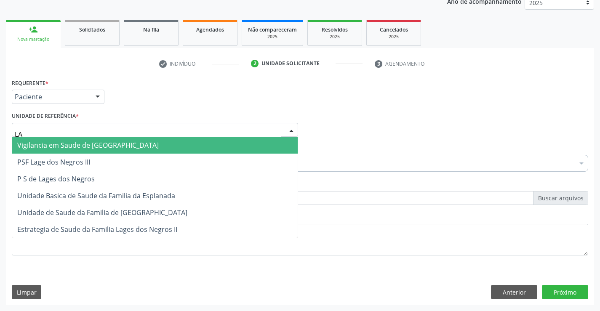
type input "LAG"
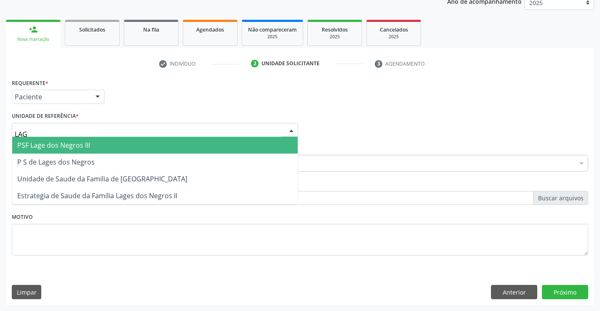
click at [50, 145] on span "PSF Lage dos Negros III" at bounding box center [53, 145] width 73 height 9
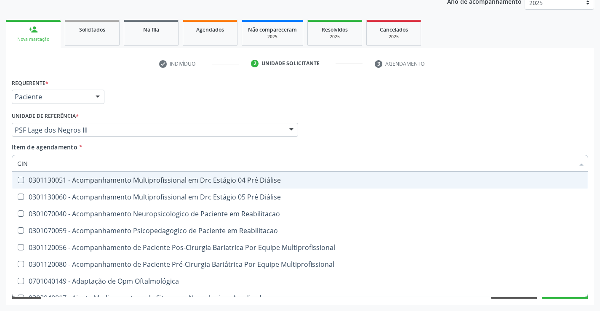
type input "GINE"
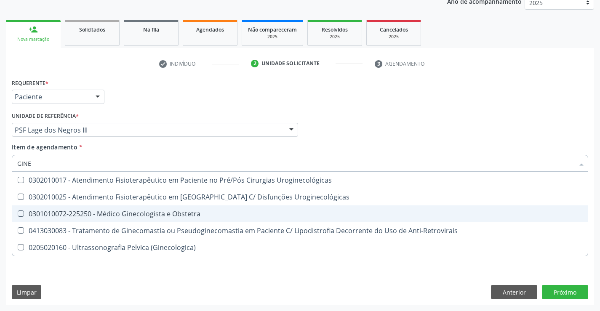
click at [131, 214] on div "0301010072-225250 - Médico Ginecologista e Obstetra" at bounding box center [300, 214] width 566 height 7
checkbox Obstetra "true"
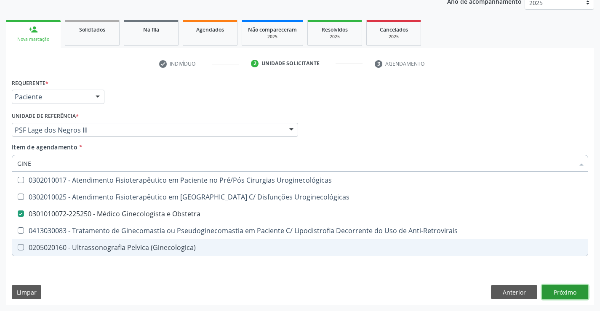
click at [568, 289] on div "Requerente * Paciente Profissional de Saúde Paciente Nenhum resultado encontrad…" at bounding box center [300, 191] width 589 height 229
checkbox Uroginecológicas "true"
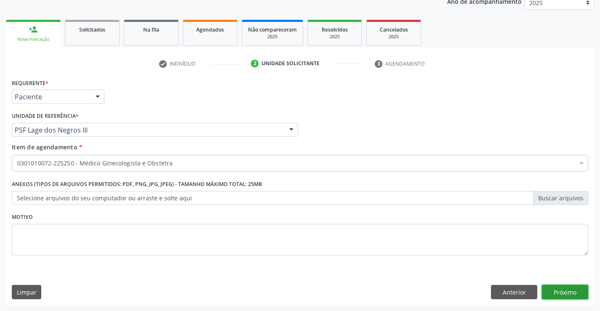
click at [563, 290] on button "Próximo" at bounding box center [565, 292] width 46 height 14
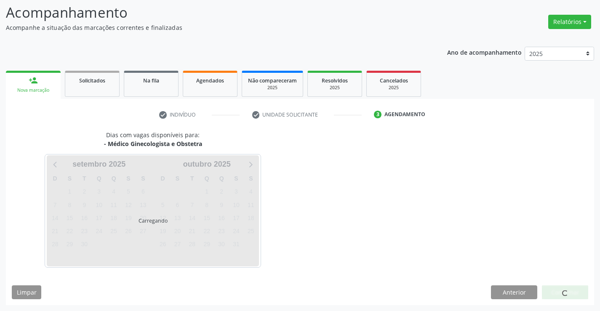
scroll to position [55, 0]
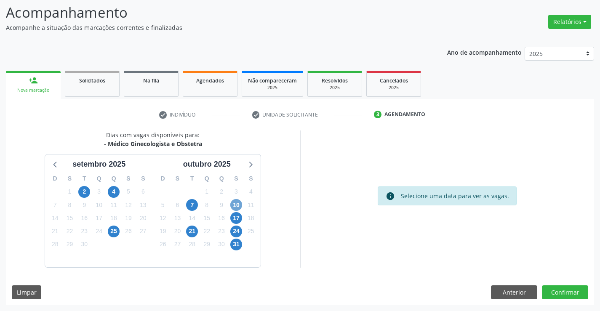
click at [236, 204] on span "10" at bounding box center [236, 205] width 12 height 12
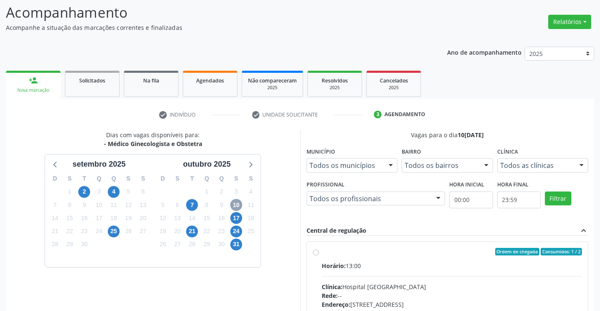
scroll to position [177, 0]
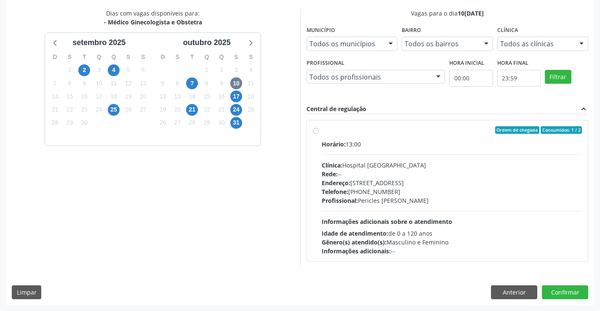
click at [322, 129] on label "Ordem de chegada Consumidos: 1 / 2 Horário: 13:00 Clínica: Hospital [GEOGRAPHIC…" at bounding box center [452, 190] width 261 height 129
click at [313, 129] on input "Ordem de chegada Consumidos: 1 / 2 Horário: 13:00 Clínica: Hospital [GEOGRAPHIC…" at bounding box center [316, 130] width 6 height 8
radio input "true"
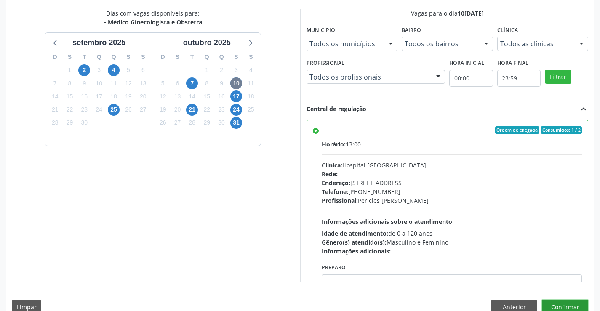
click at [554, 306] on button "Confirmar" at bounding box center [565, 307] width 46 height 14
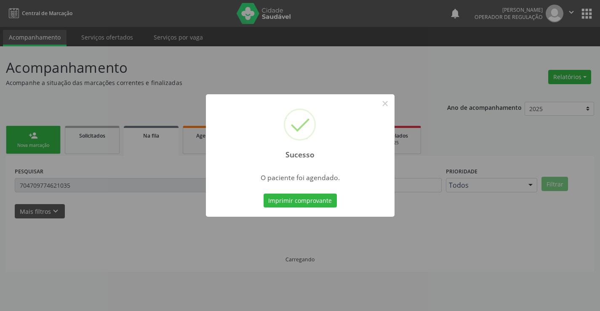
scroll to position [0, 0]
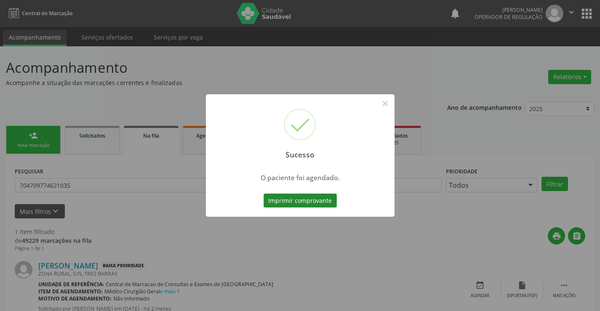
click at [311, 196] on button "Imprimir comprovante" at bounding box center [300, 201] width 73 height 14
